Goal: Task Accomplishment & Management: Manage account settings

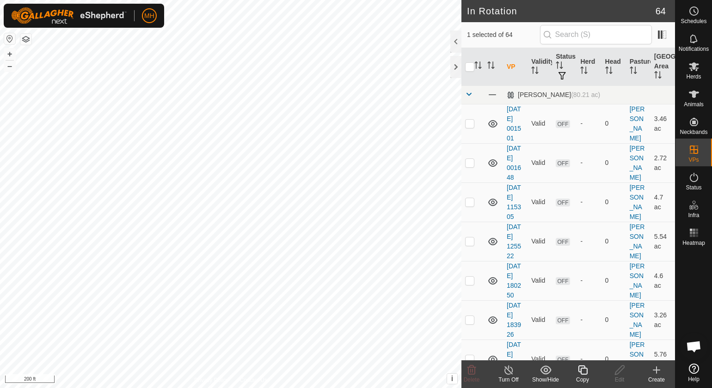
click at [583, 373] on icon at bounding box center [583, 370] width 12 height 11
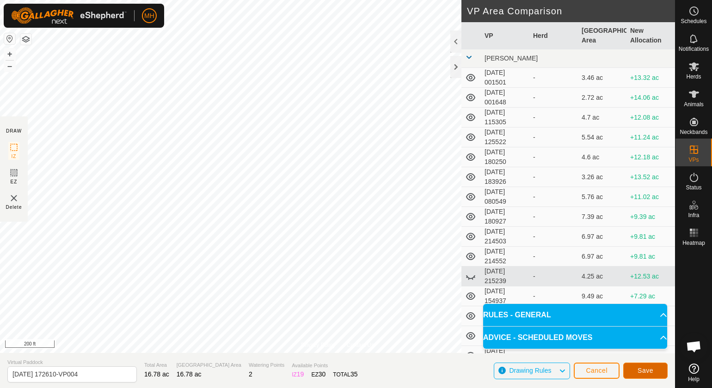
click at [656, 368] on button "Save" at bounding box center [645, 371] width 44 height 16
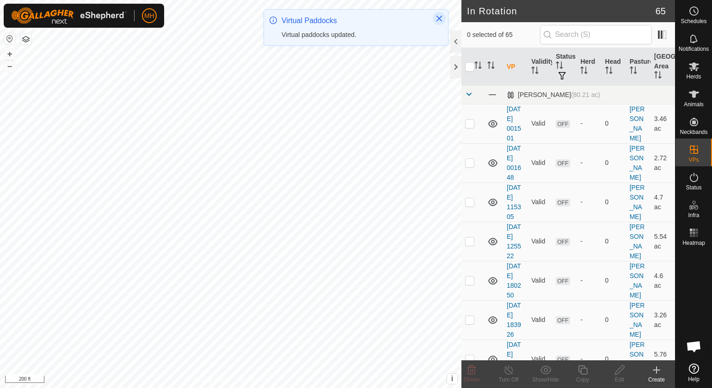
click at [439, 20] on icon "Close" at bounding box center [438, 18] width 7 height 7
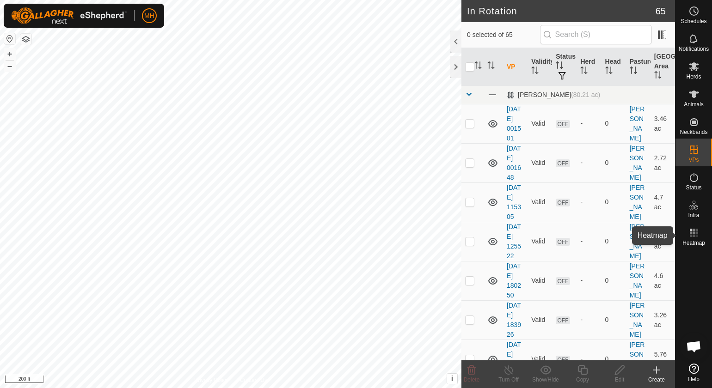
click at [693, 241] on span "Heatmap" at bounding box center [693, 243] width 23 height 6
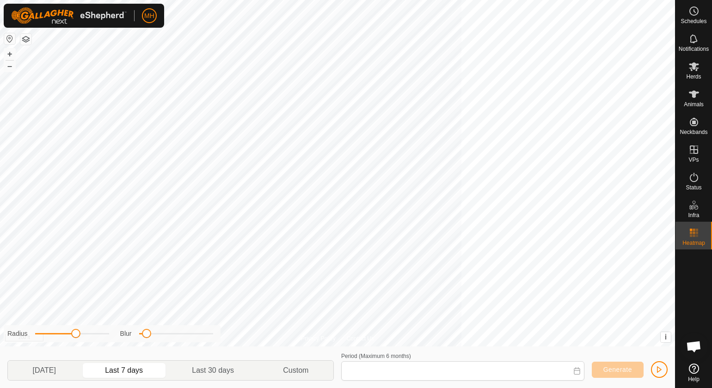
type input "[DATE] - [DATE]"
click at [660, 369] on span "button" at bounding box center [658, 369] width 7 height 7
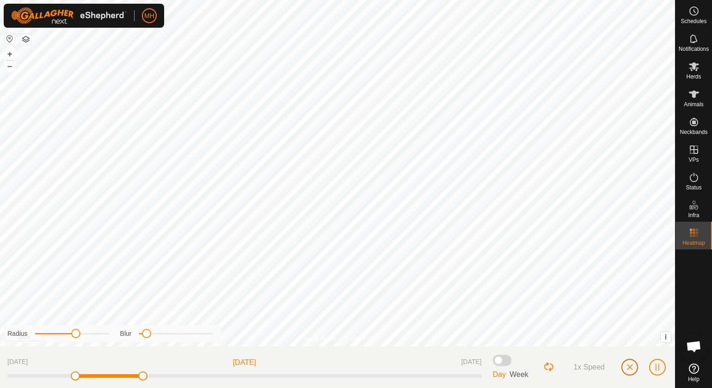
click at [628, 372] on button "button" at bounding box center [629, 367] width 17 height 17
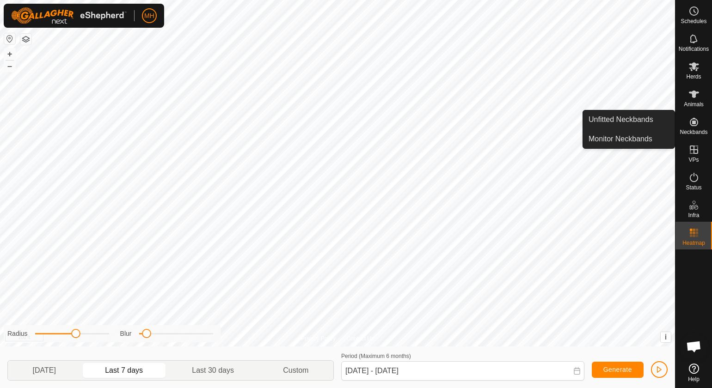
click at [694, 126] on icon at bounding box center [694, 122] width 8 height 8
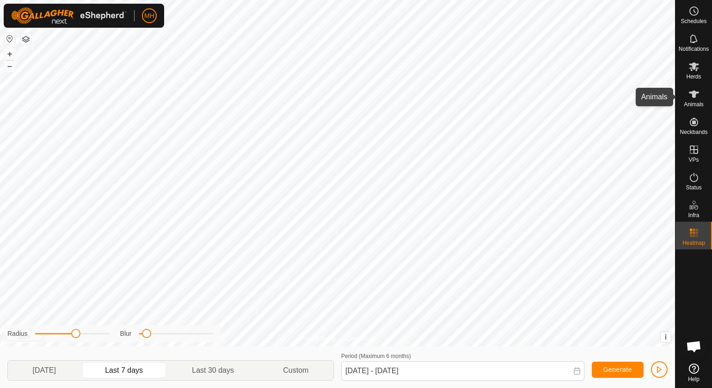
click at [697, 104] on span "Animals" at bounding box center [694, 105] width 20 height 6
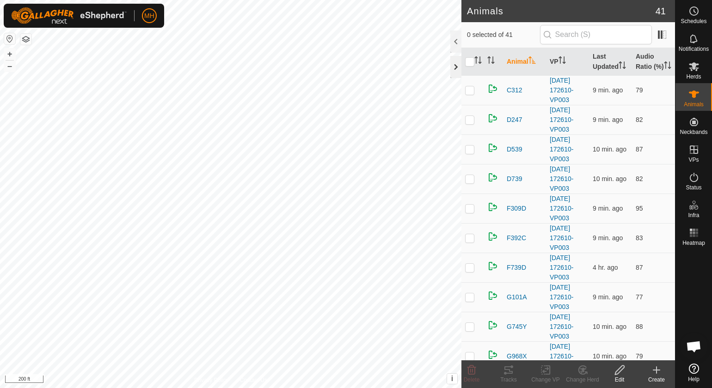
click at [457, 72] on div at bounding box center [455, 67] width 11 height 22
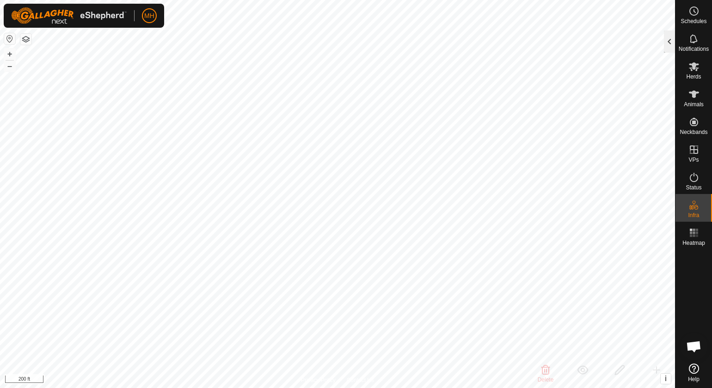
click at [667, 38] on div at bounding box center [669, 42] width 11 height 22
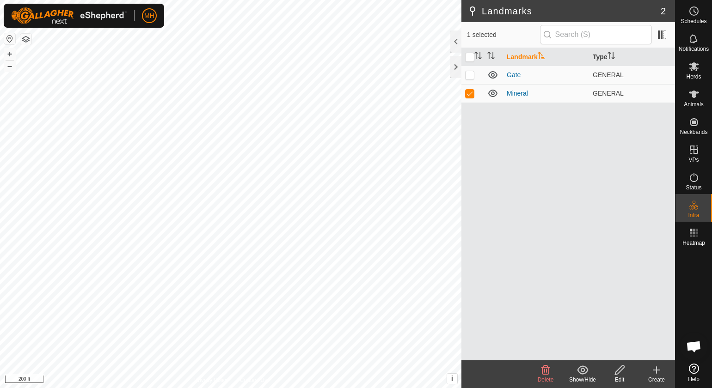
click at [550, 366] on icon at bounding box center [545, 370] width 11 height 11
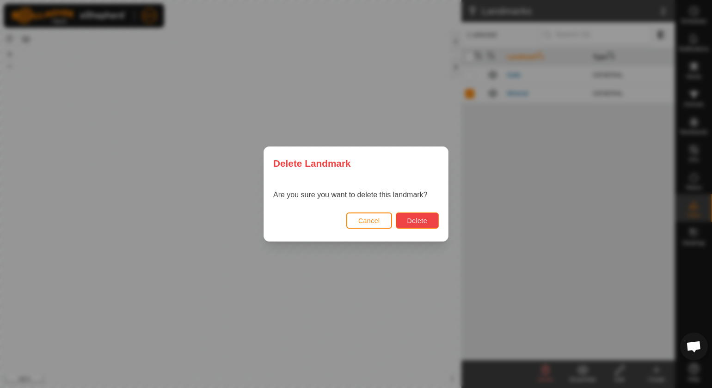
click at [430, 220] on button "Delete" at bounding box center [417, 221] width 43 height 16
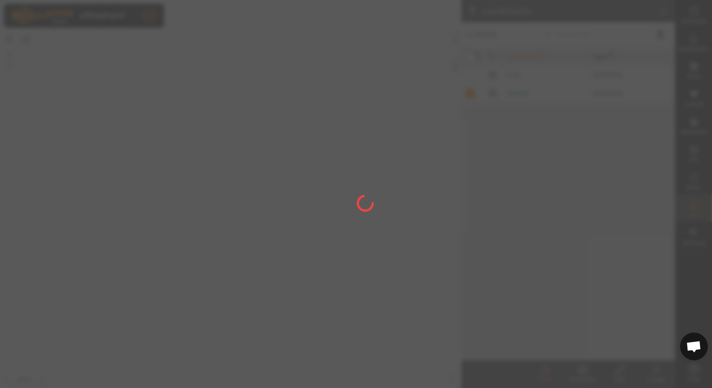
checkbox input "false"
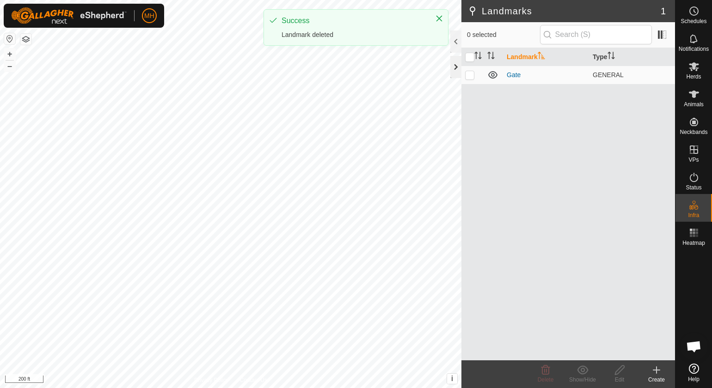
click at [454, 56] on div at bounding box center [455, 67] width 11 height 22
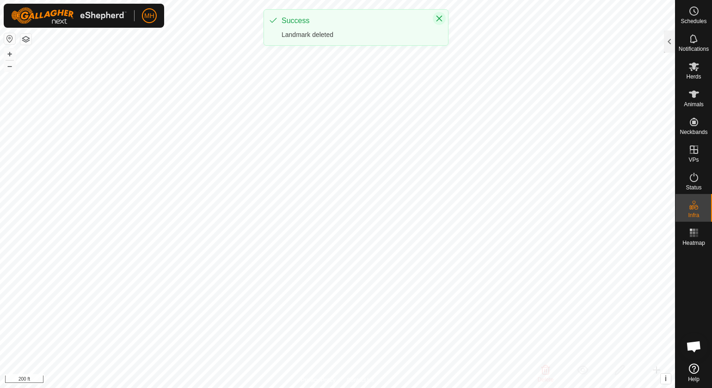
click at [440, 19] on icon "Close" at bounding box center [439, 19] width 6 height 6
